Goal: Transaction & Acquisition: Purchase product/service

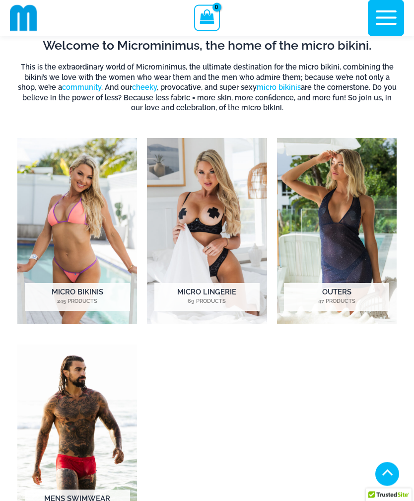
scroll to position [249, 0]
click at [349, 193] on img "Visit product category Outers" at bounding box center [337, 231] width 120 height 186
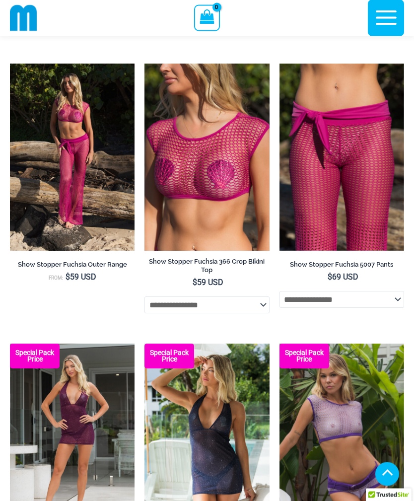
scroll to position [636, 0]
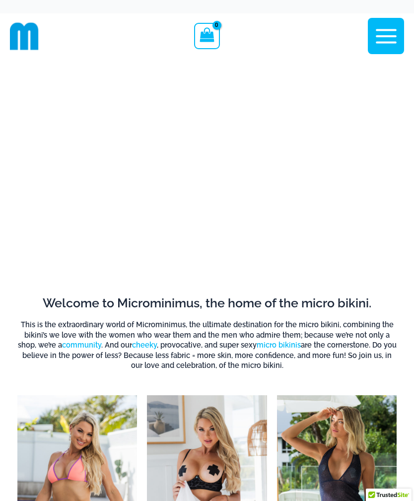
scroll to position [254, 0]
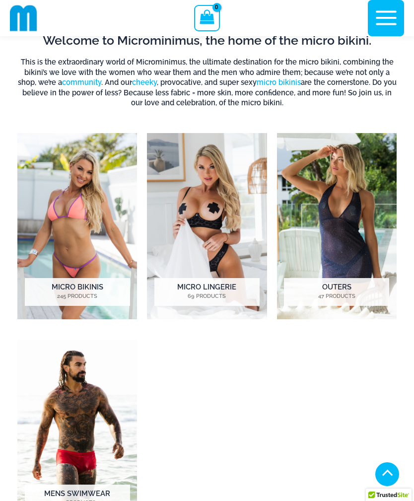
click at [224, 170] on img "Visit product category Micro Lingerie" at bounding box center [207, 226] width 120 height 186
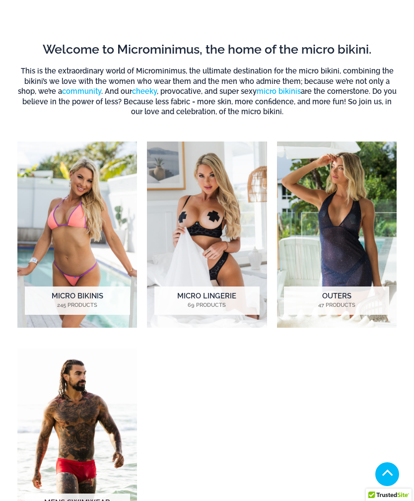
scroll to position [286, 0]
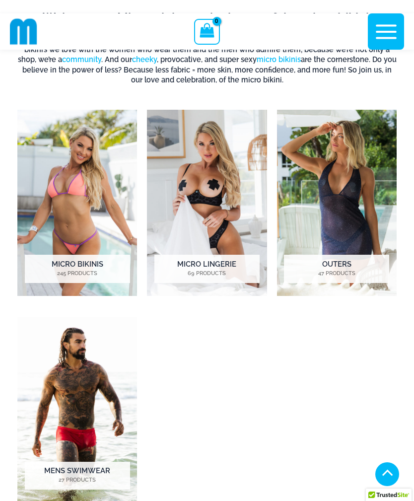
click at [87, 147] on img "Visit product category Micro Bikinis" at bounding box center [77, 203] width 120 height 186
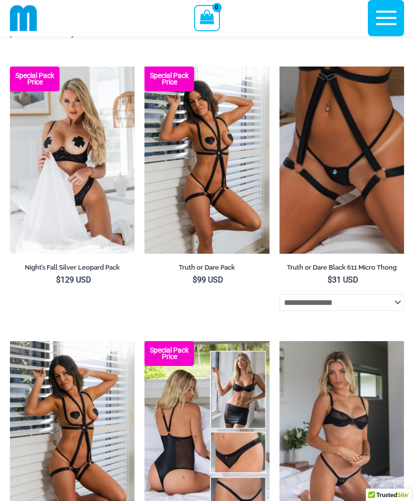
scroll to position [122, 0]
click at [10, 67] on img at bounding box center [10, 67] width 0 height 0
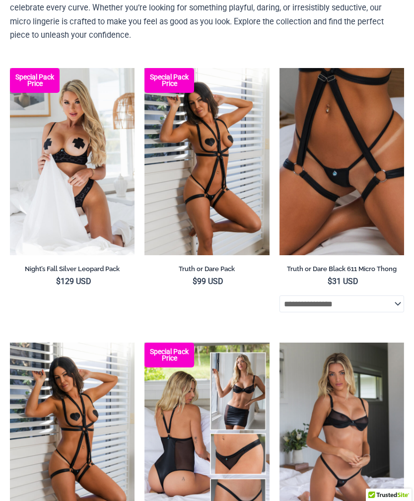
scroll to position [154, 0]
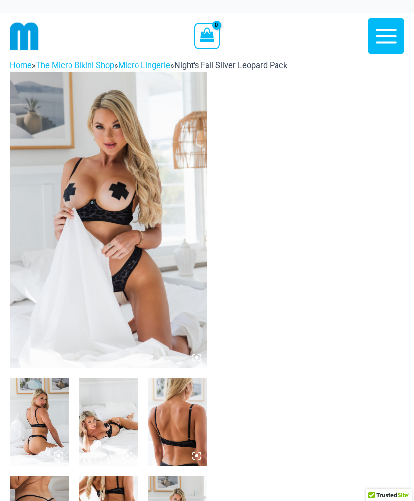
click at [159, 126] on img at bounding box center [108, 220] width 197 height 296
click at [165, 169] on img at bounding box center [108, 220] width 197 height 296
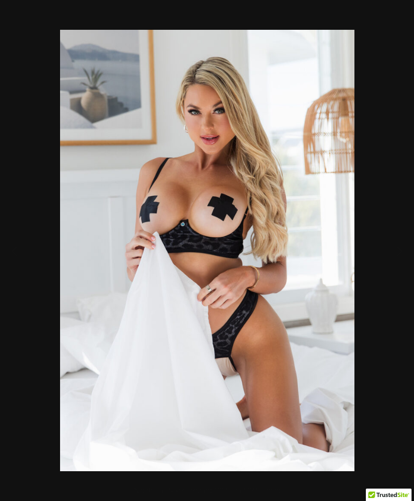
click at [380, 127] on div at bounding box center [207, 250] width 414 height 501
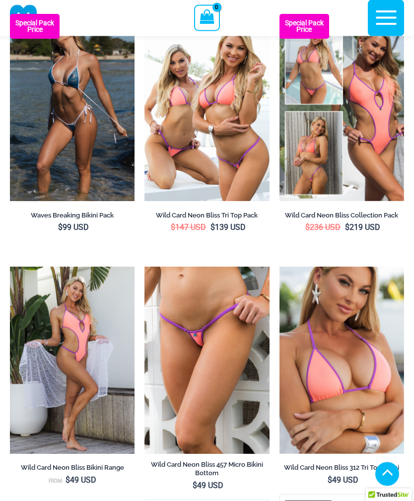
scroll to position [353, 0]
click at [145, 14] on img at bounding box center [145, 14] width 0 height 0
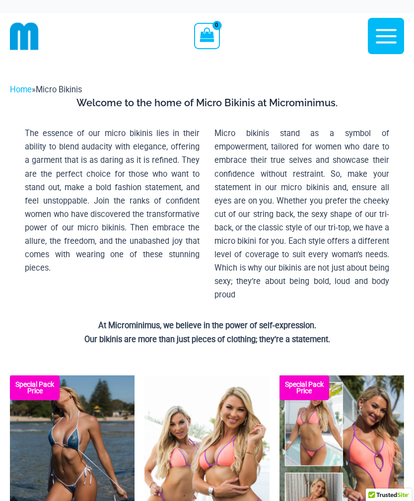
scroll to position [385, 0]
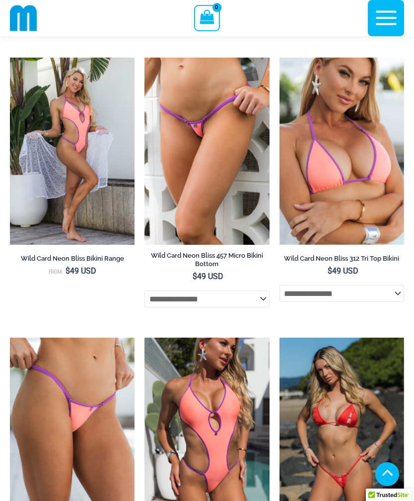
scroll to position [561, 0]
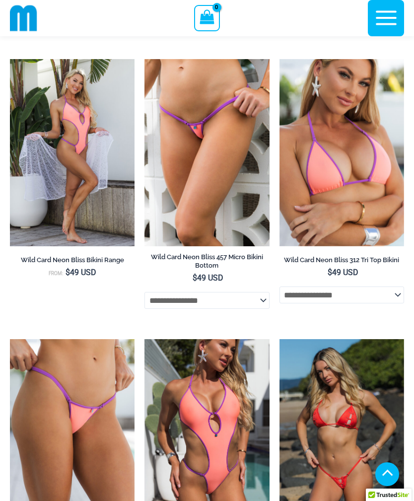
click at [145, 59] on img at bounding box center [145, 59] width 0 height 0
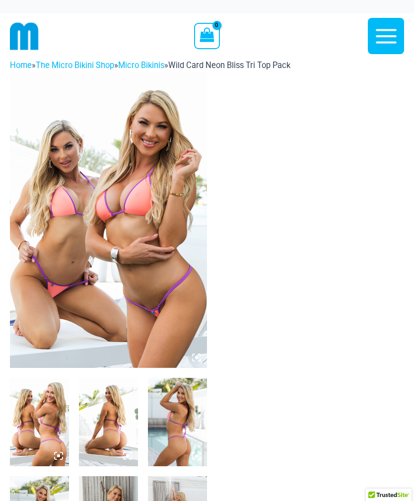
click at [169, 109] on img at bounding box center [108, 220] width 197 height 296
click at [185, 153] on img at bounding box center [108, 220] width 197 height 296
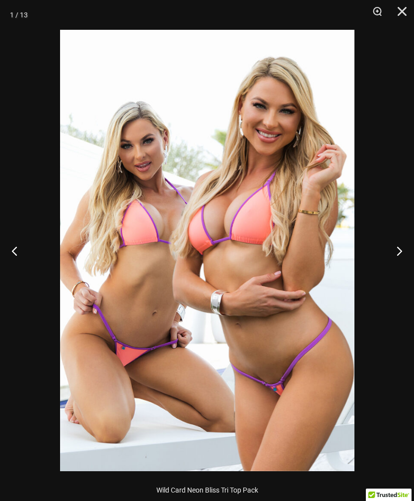
click at [390, 94] on div at bounding box center [207, 250] width 414 height 501
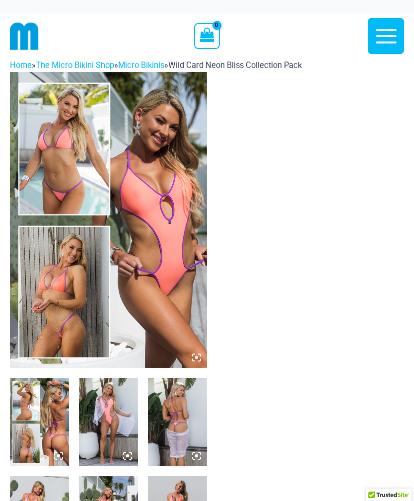
click at [155, 126] on img at bounding box center [108, 220] width 197 height 296
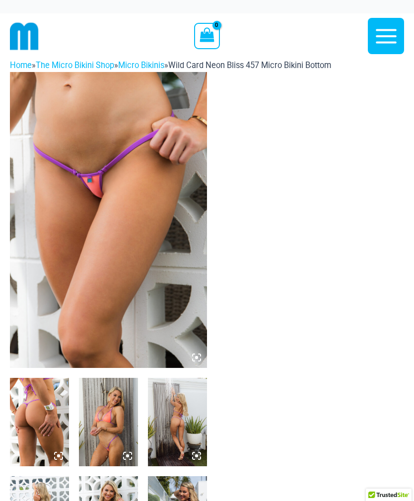
click at [152, 117] on img at bounding box center [108, 220] width 197 height 296
click at [180, 168] on img at bounding box center [108, 220] width 197 height 296
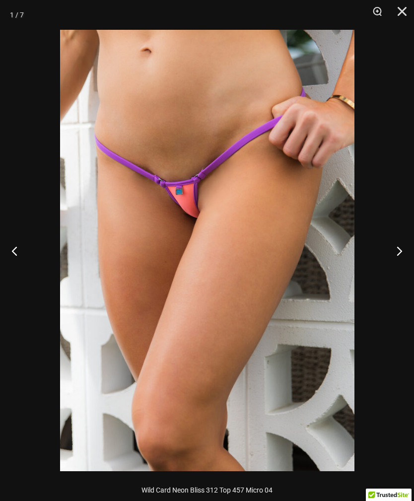
click at [402, 8] on button "Close" at bounding box center [399, 15] width 25 height 30
